Goal: Task Accomplishment & Management: Use online tool/utility

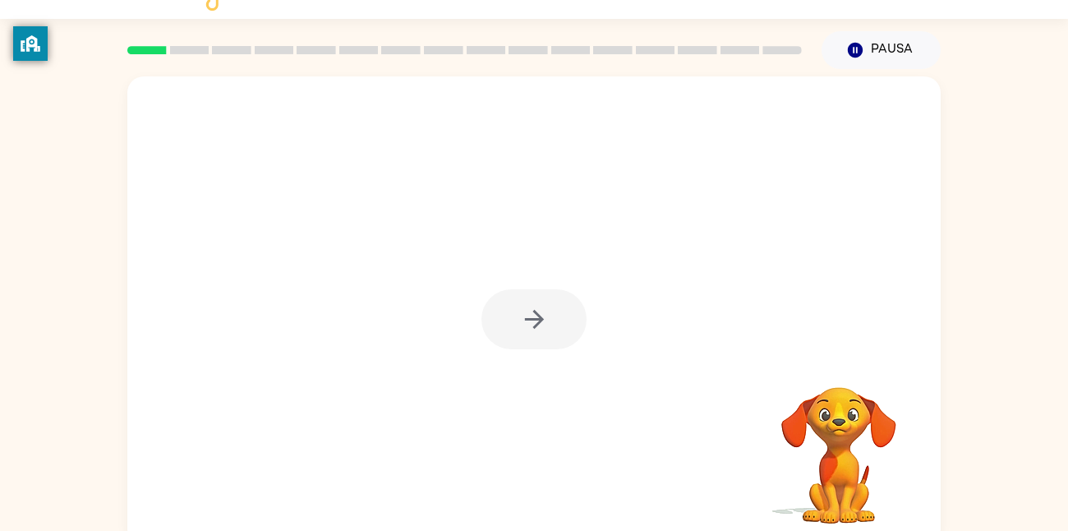
scroll to position [48, 0]
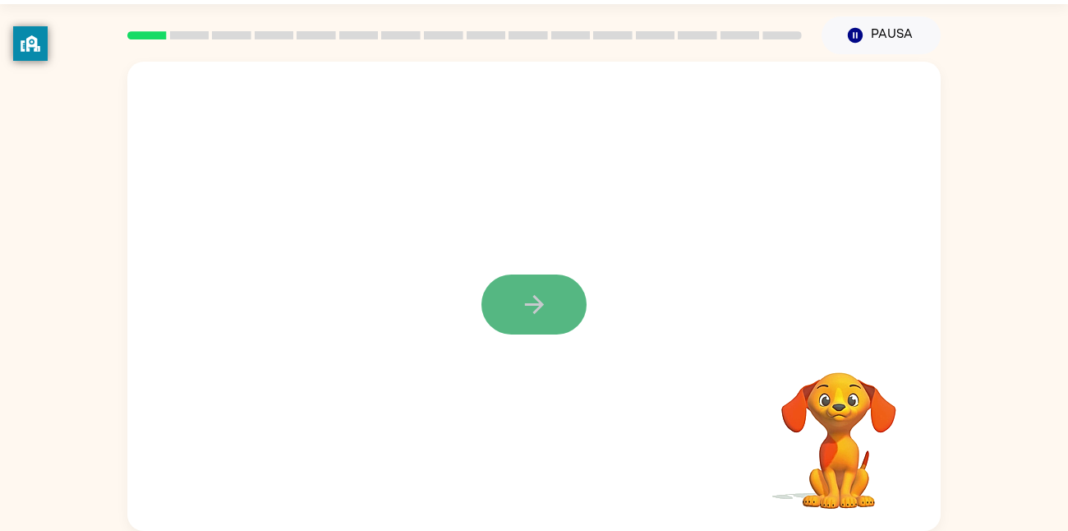
click at [527, 292] on icon "button" at bounding box center [534, 304] width 29 height 29
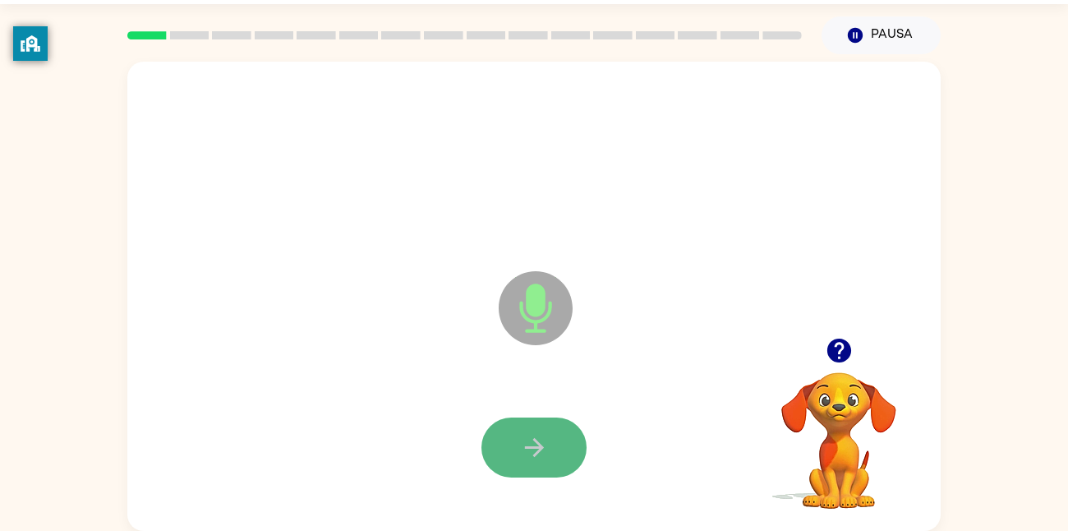
click at [522, 439] on icon "button" at bounding box center [534, 447] width 29 height 29
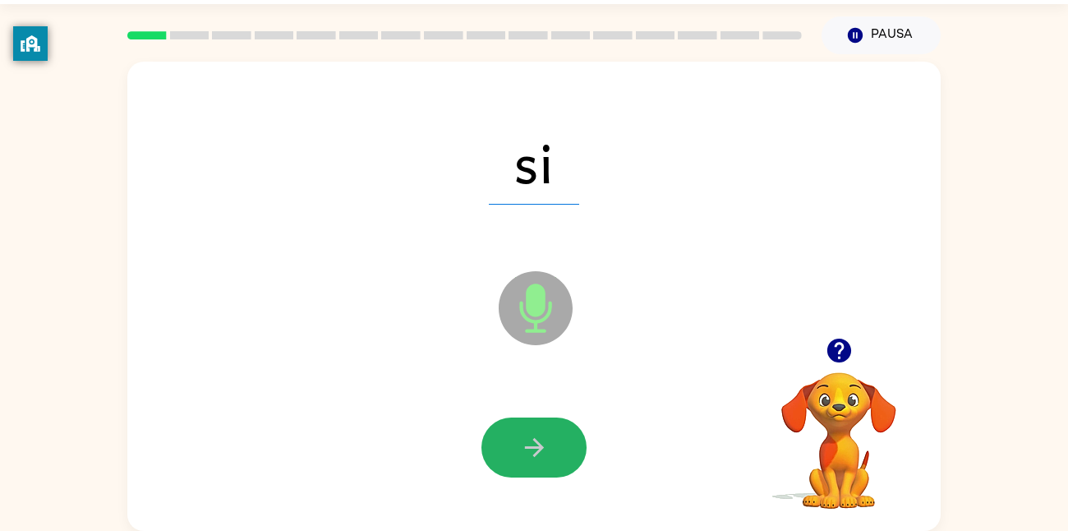
click at [517, 440] on button "button" at bounding box center [533, 447] width 105 height 60
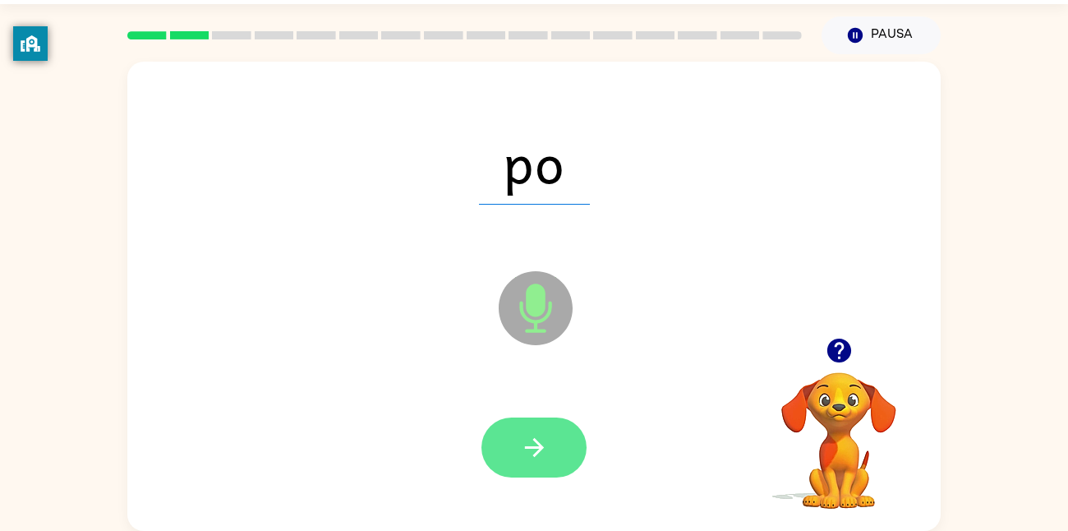
click at [508, 458] on button "button" at bounding box center [533, 447] width 105 height 60
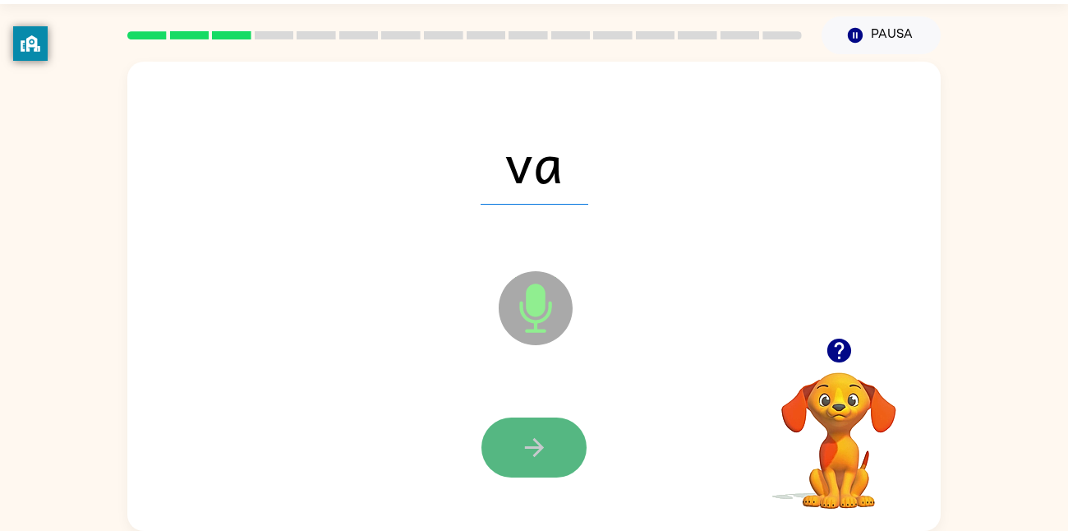
click at [543, 421] on button "button" at bounding box center [533, 447] width 105 height 60
click at [542, 429] on button "button" at bounding box center [533, 447] width 105 height 60
click at [531, 433] on icon "button" at bounding box center [534, 447] width 29 height 29
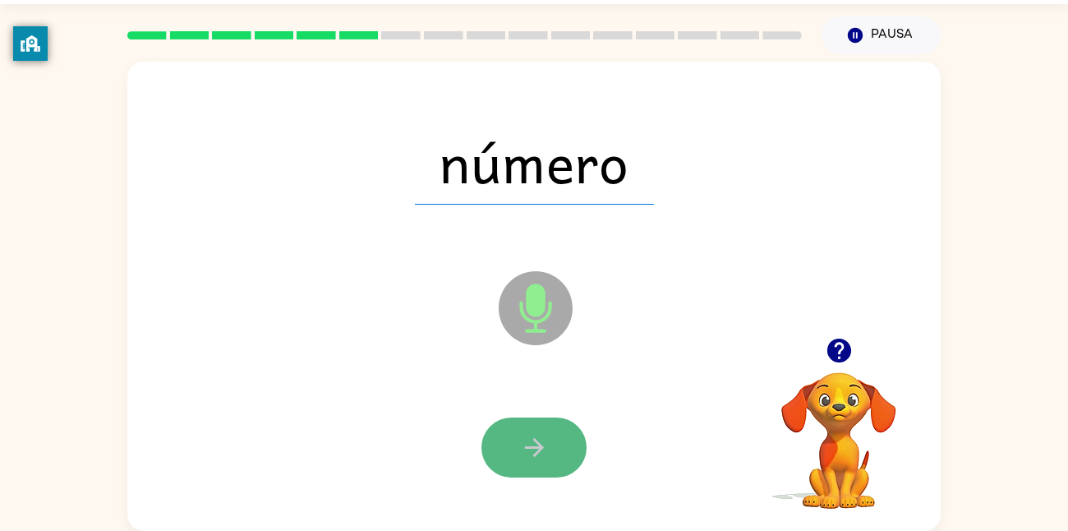
click at [554, 446] on button "button" at bounding box center [533, 447] width 105 height 60
click at [554, 447] on button "button" at bounding box center [533, 447] width 105 height 60
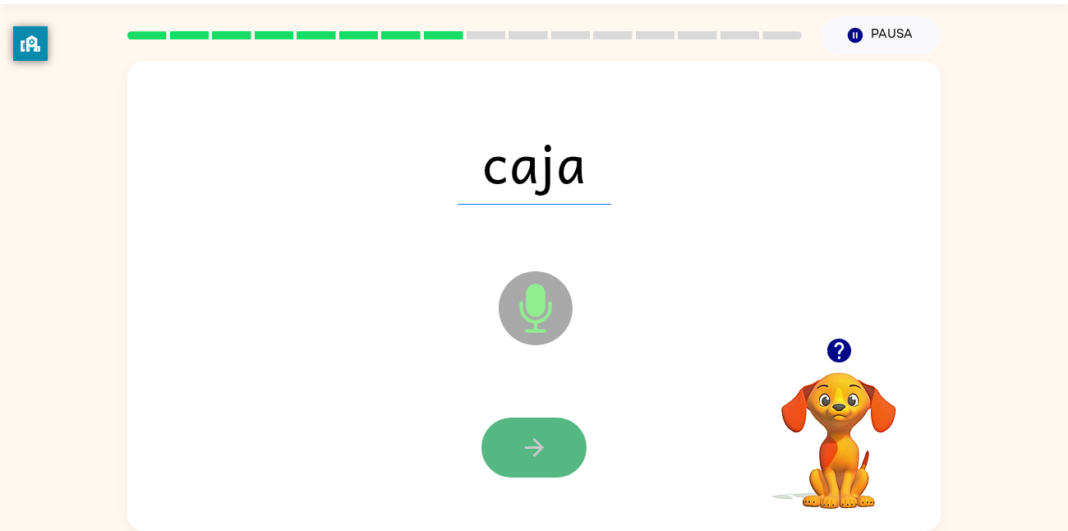
click at [554, 449] on button "button" at bounding box center [533, 447] width 105 height 60
click at [550, 449] on button "button" at bounding box center [533, 447] width 105 height 60
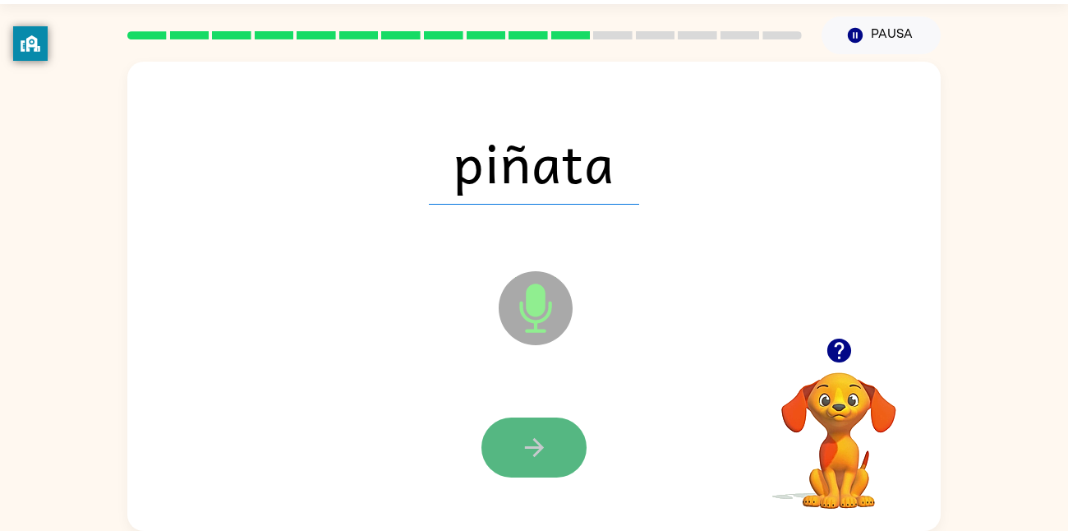
click at [554, 449] on button "button" at bounding box center [533, 447] width 105 height 60
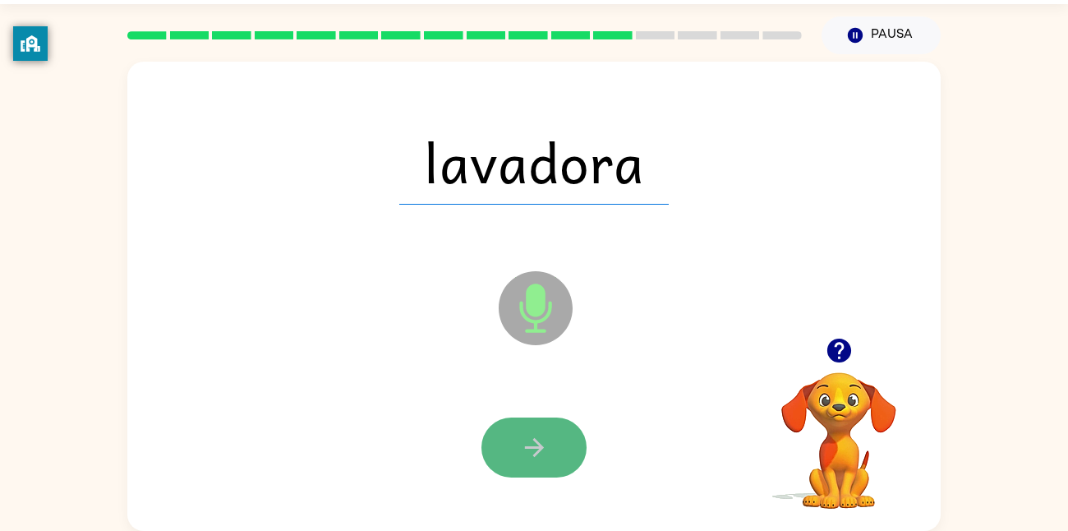
click at [554, 449] on button "button" at bounding box center [533, 447] width 105 height 60
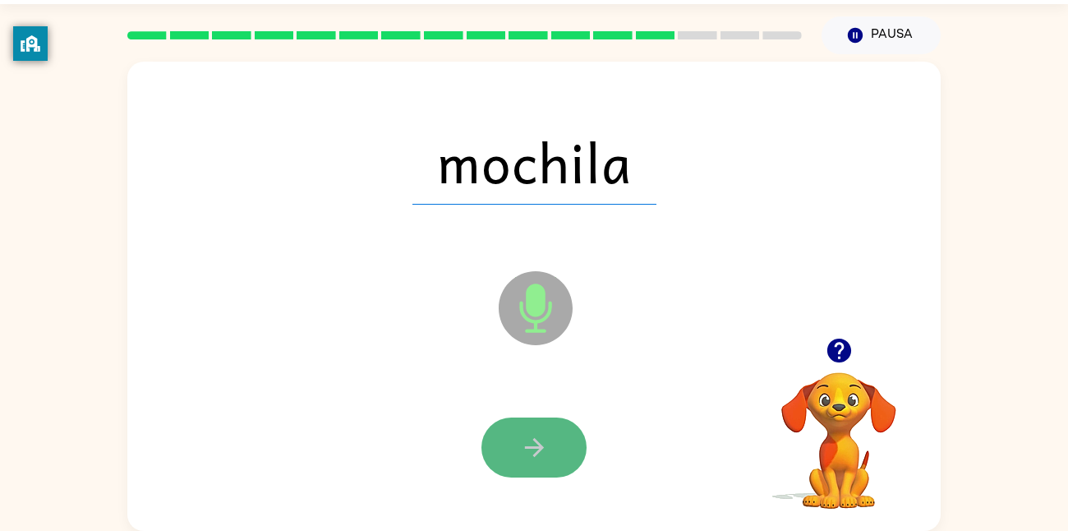
click at [553, 439] on button "button" at bounding box center [533, 447] width 105 height 60
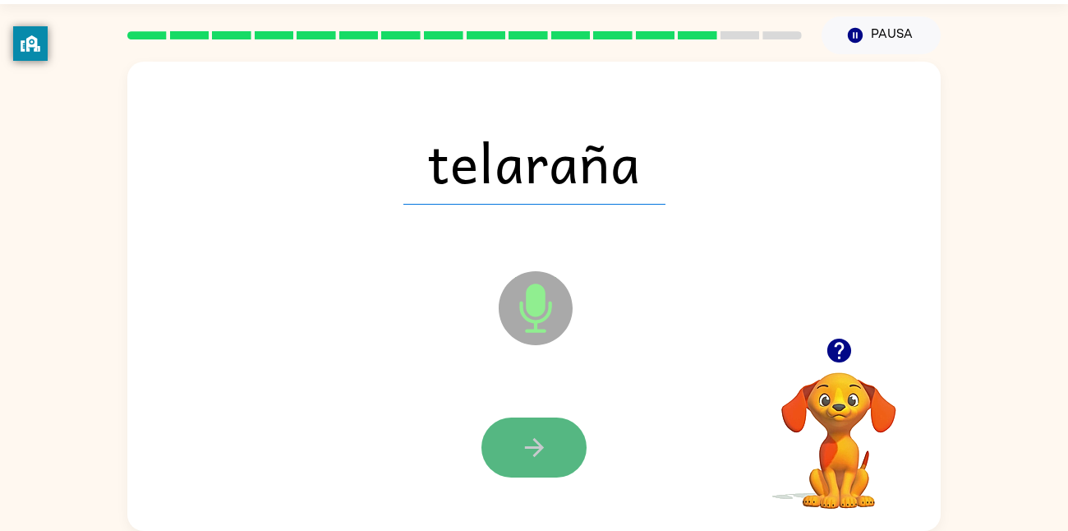
click at [554, 439] on button "button" at bounding box center [533, 447] width 105 height 60
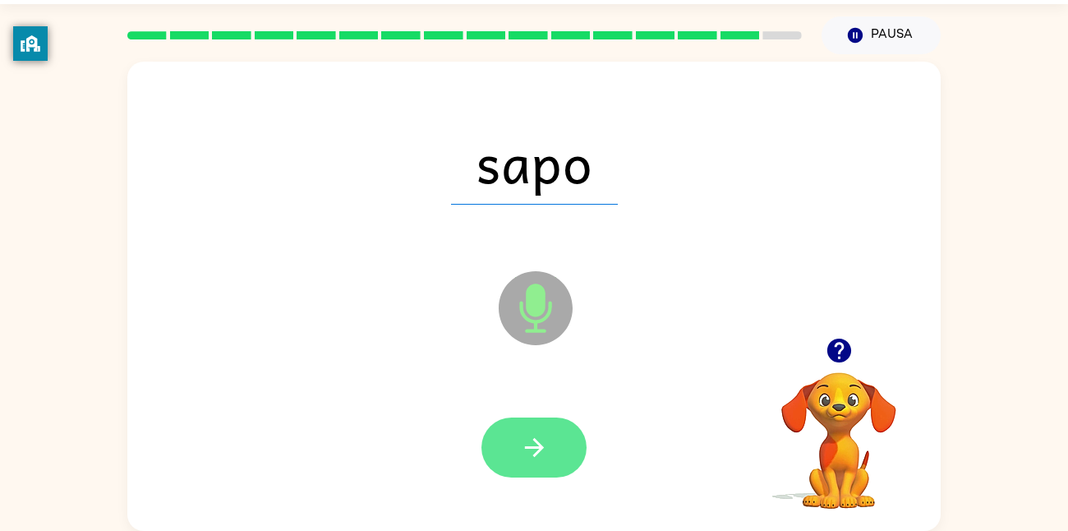
click at [557, 426] on button "button" at bounding box center [533, 447] width 105 height 60
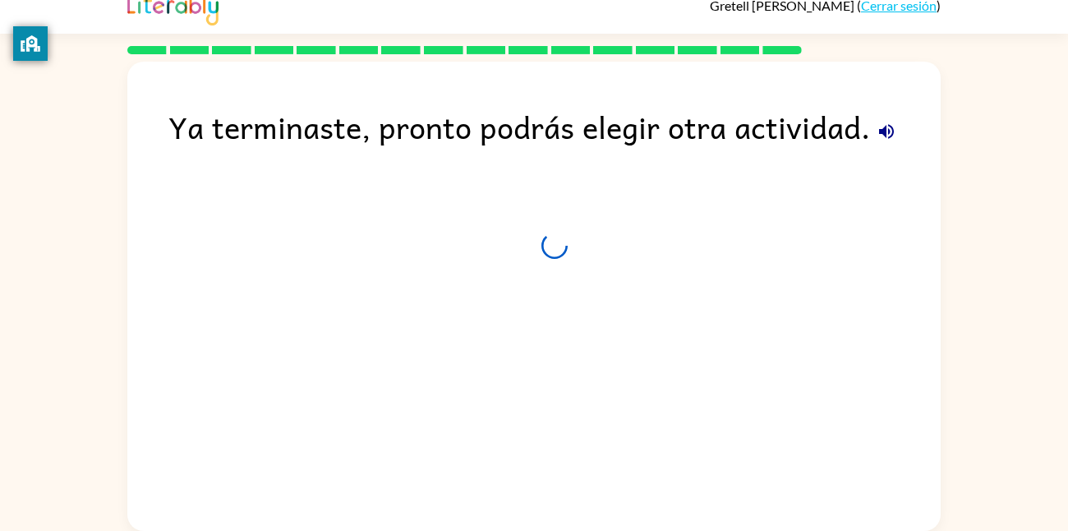
scroll to position [17, 0]
